Goal: Task Accomplishment & Management: Use online tool/utility

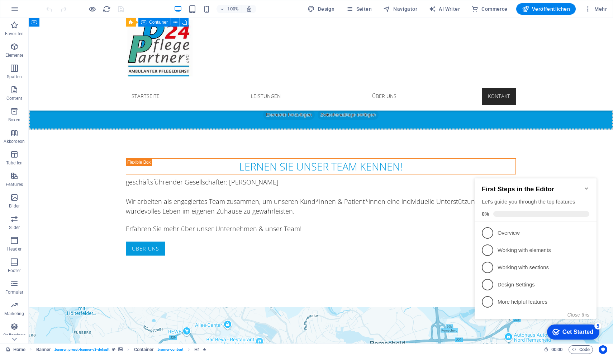
scroll to position [797, 0]
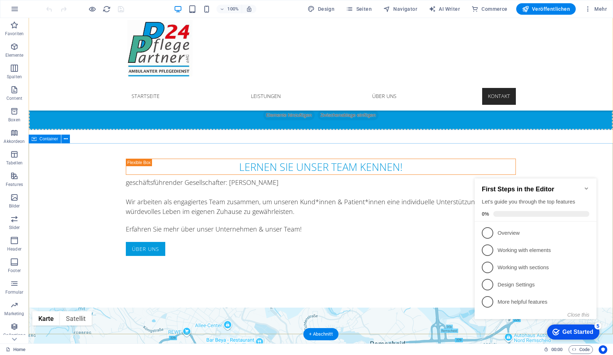
click at [588, 187] on icon "Minimize checklist" at bounding box center [586, 188] width 3 height 2
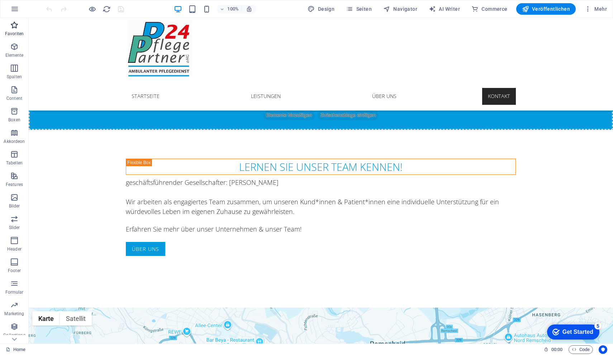
click at [15, 20] on button "Favoriten" at bounding box center [14, 29] width 29 height 22
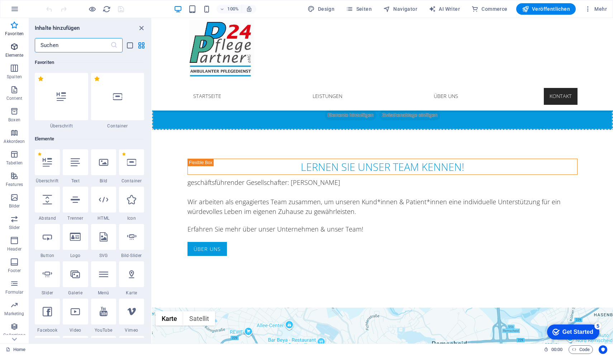
click at [16, 48] on icon "button" at bounding box center [14, 46] width 9 height 9
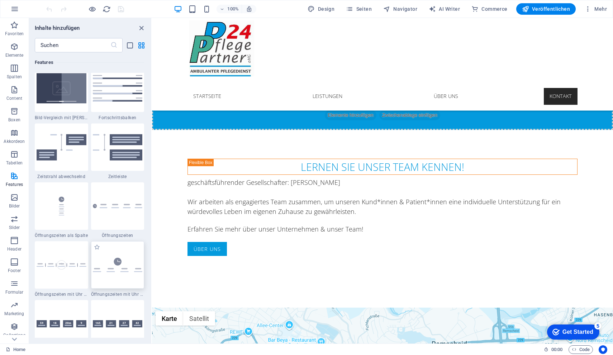
scroll to position [2984, 0]
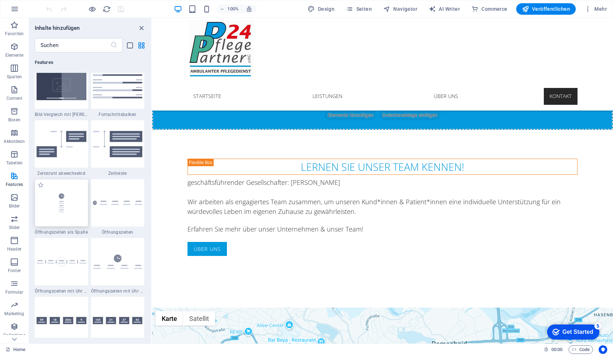
click at [65, 206] on img at bounding box center [62, 202] width 50 height 33
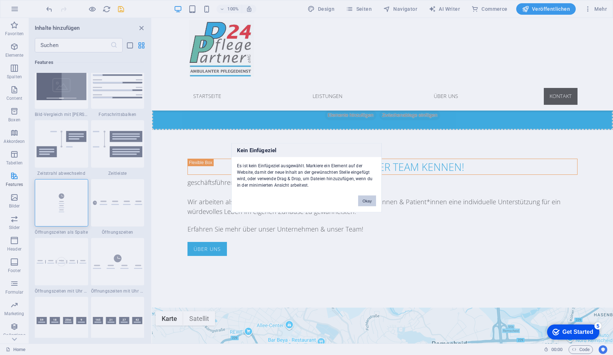
click at [370, 201] on button "Okay" at bounding box center [367, 200] width 18 height 11
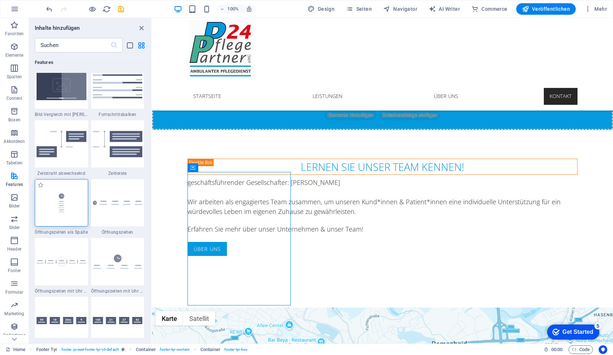
click at [56, 187] on img at bounding box center [62, 202] width 50 height 33
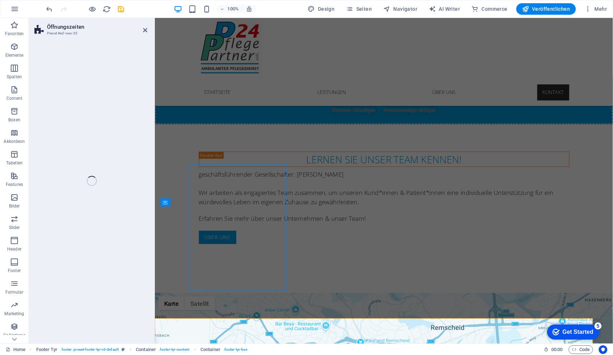
select select "rem"
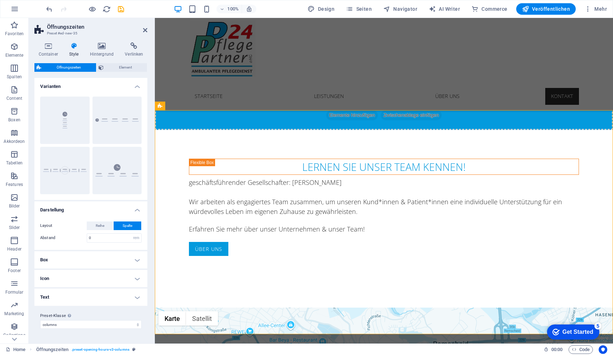
scroll to position [1021, 0]
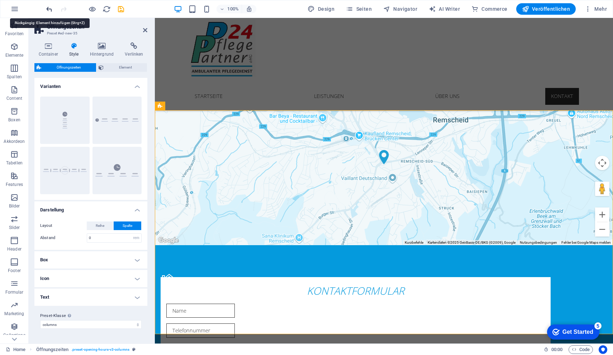
click at [49, 14] on icon "undo" at bounding box center [229, 25] width 390 height 23
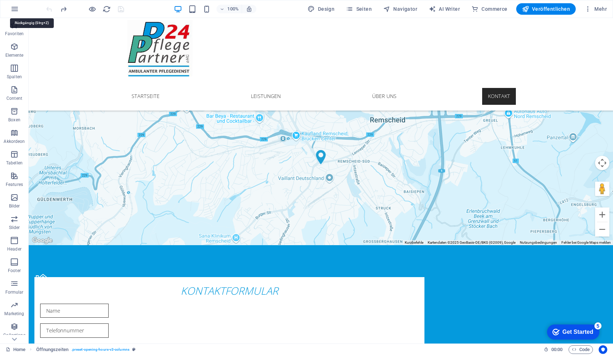
scroll to position [797, 0]
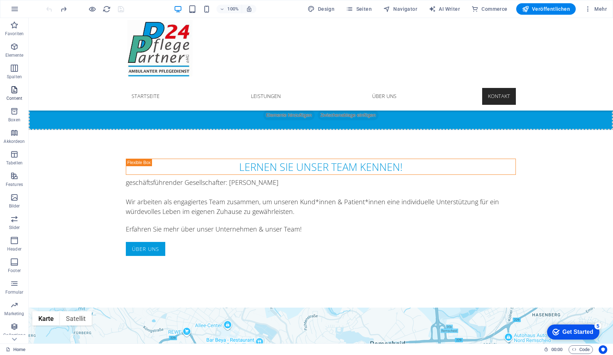
click at [12, 95] on span "Content" at bounding box center [14, 93] width 29 height 17
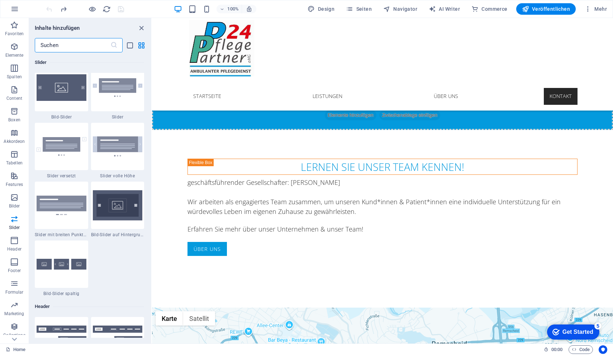
scroll to position [4106, 0]
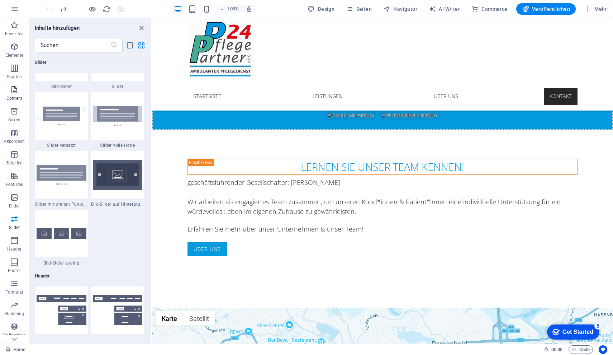
click at [20, 90] on span "Content" at bounding box center [14, 93] width 29 height 17
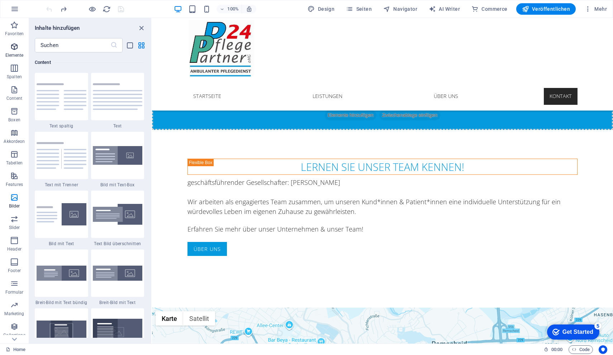
click at [18, 49] on icon "button" at bounding box center [14, 46] width 9 height 9
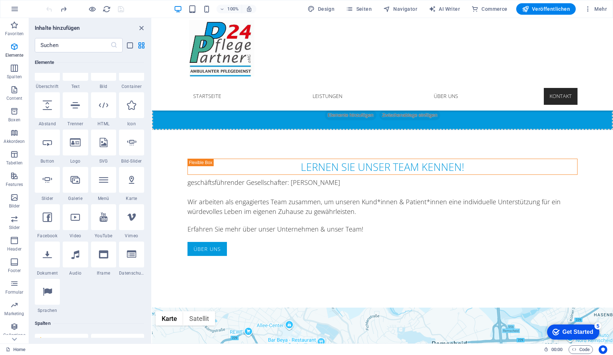
scroll to position [97, 0]
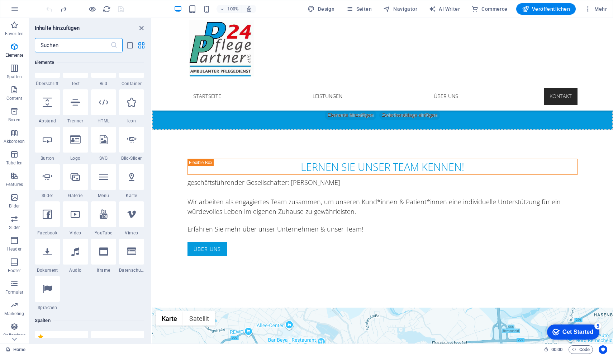
click at [60, 51] on input "text" at bounding box center [73, 45] width 76 height 14
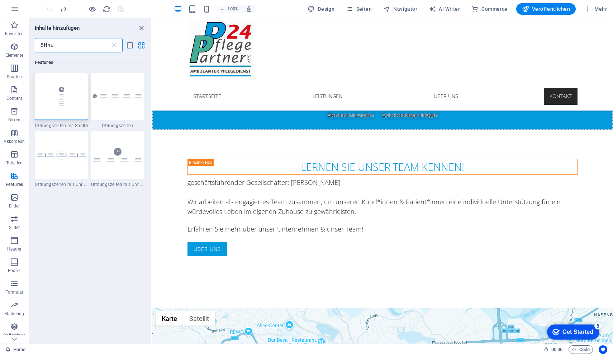
scroll to position [0, 0]
type input "ö"
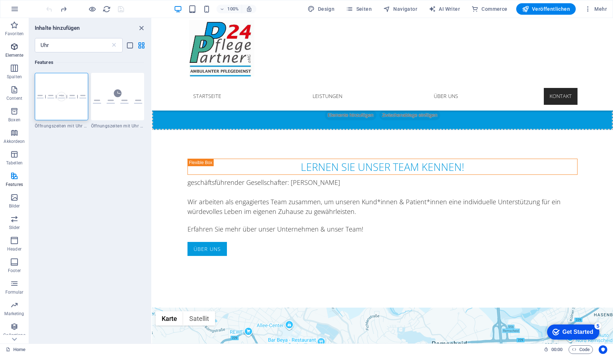
drag, startPoint x: 58, startPoint y: 58, endPoint x: 14, endPoint y: 47, distance: 44.8
click at [14, 47] on icon "button" at bounding box center [14, 46] width 9 height 9
type input "Uhr"
click at [140, 27] on icon "close panel" at bounding box center [141, 28] width 8 height 8
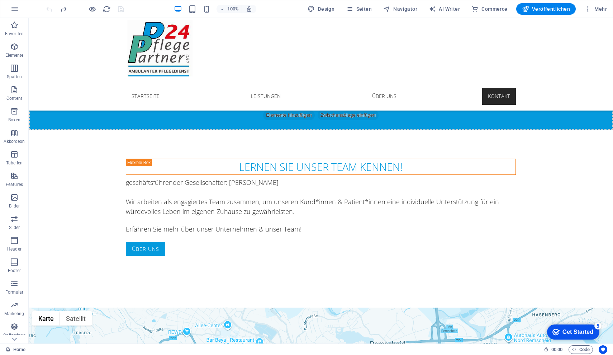
click at [97, 216] on div "100% Design Seiten Navigator AI Writer Commerce Veröffentlichen Mehr" at bounding box center [97, 219] width 0 height 7
click at [97, 224] on button "button" at bounding box center [292, 231] width 390 height 14
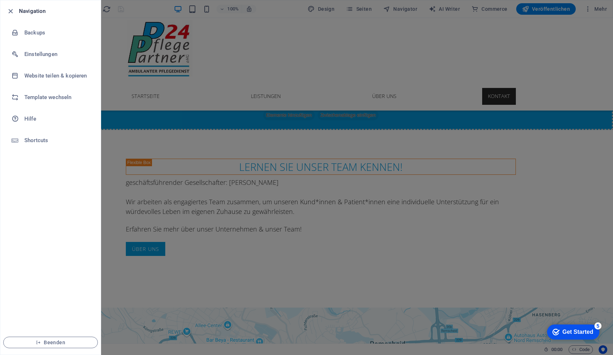
click at [188, 251] on div at bounding box center [306, 177] width 613 height 355
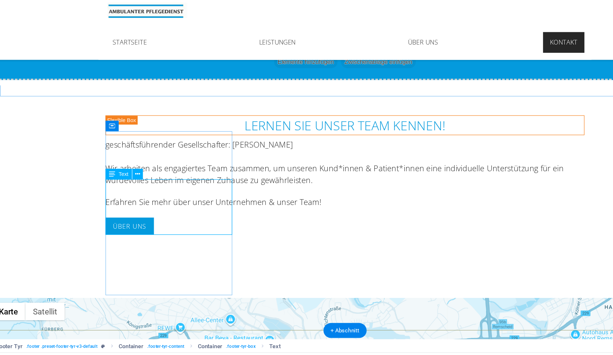
scroll to position [794, 0]
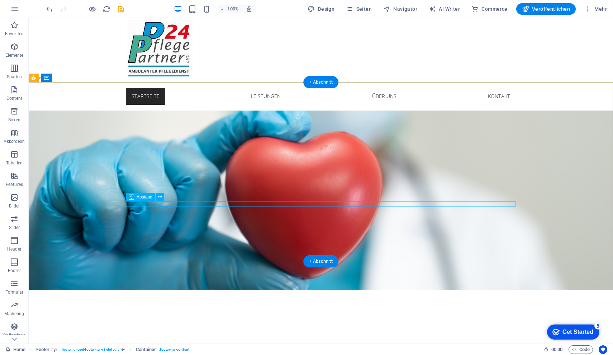
scroll to position [0, 0]
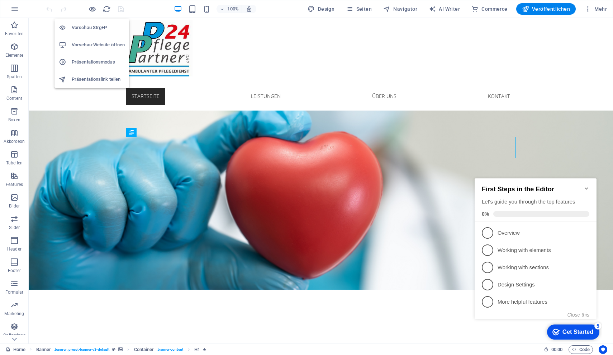
click at [90, 41] on h6 "Vorschau-Website öffnen" at bounding box center [98, 45] width 53 height 9
